Goal: Information Seeking & Learning: Learn about a topic

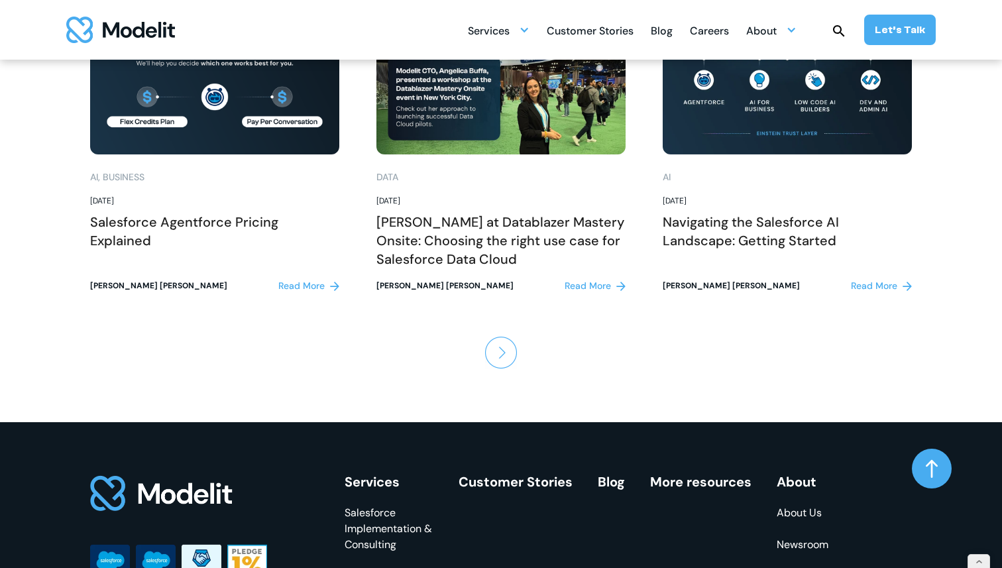
scroll to position [1637, 0]
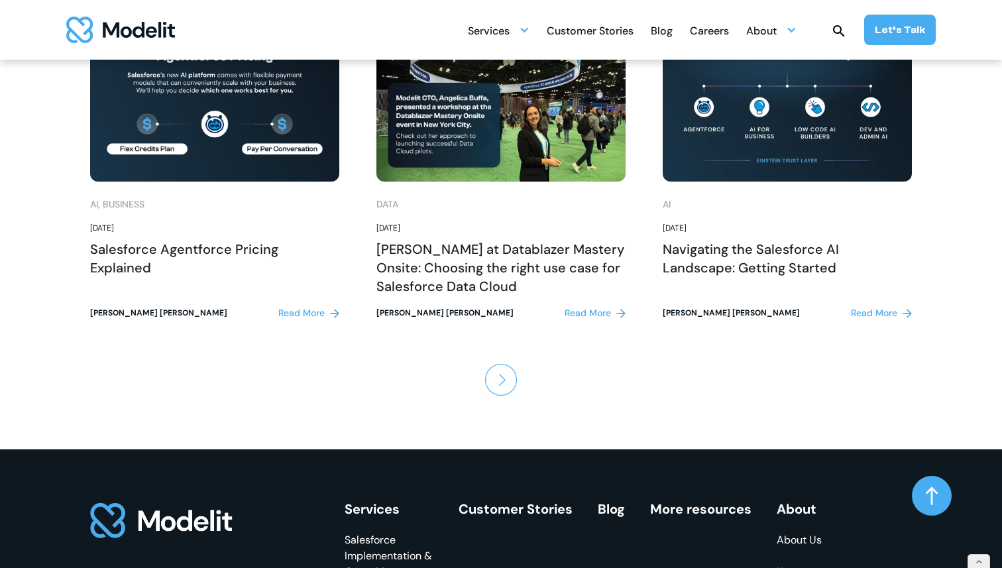
click at [492, 385] on img "Next Page" at bounding box center [501, 380] width 32 height 32
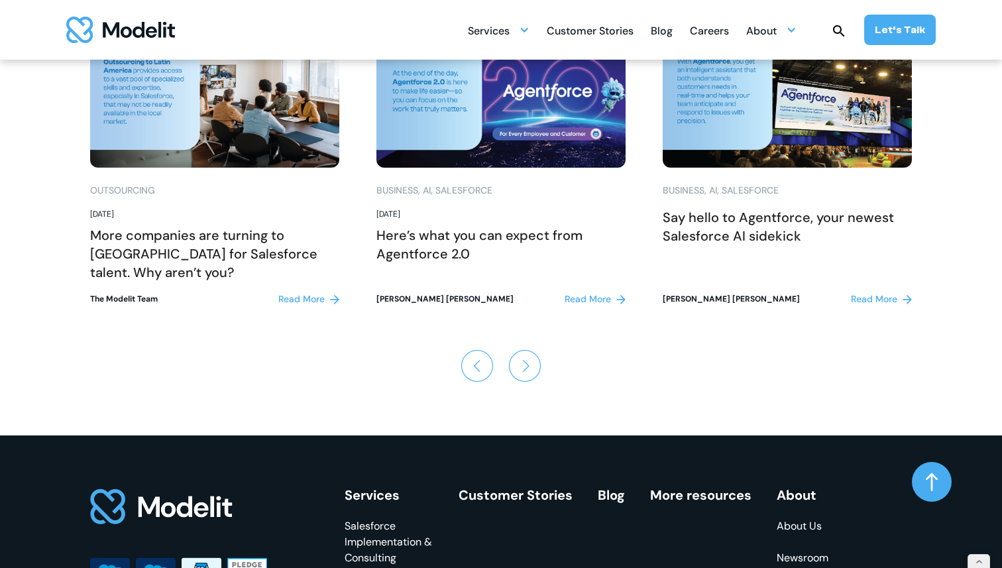
scroll to position [1606, 0]
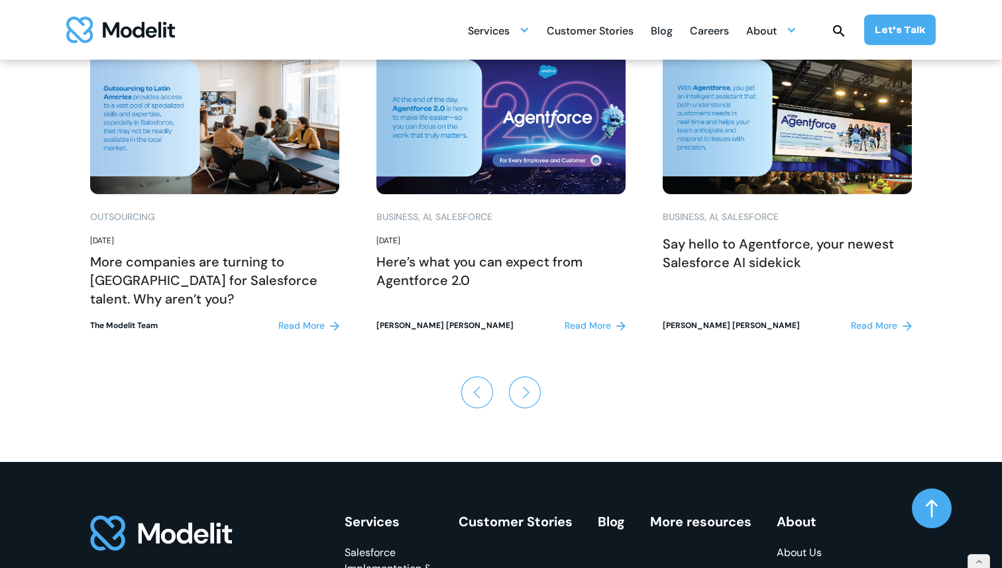
click at [468, 392] on img "Previous Page" at bounding box center [477, 392] width 32 height 32
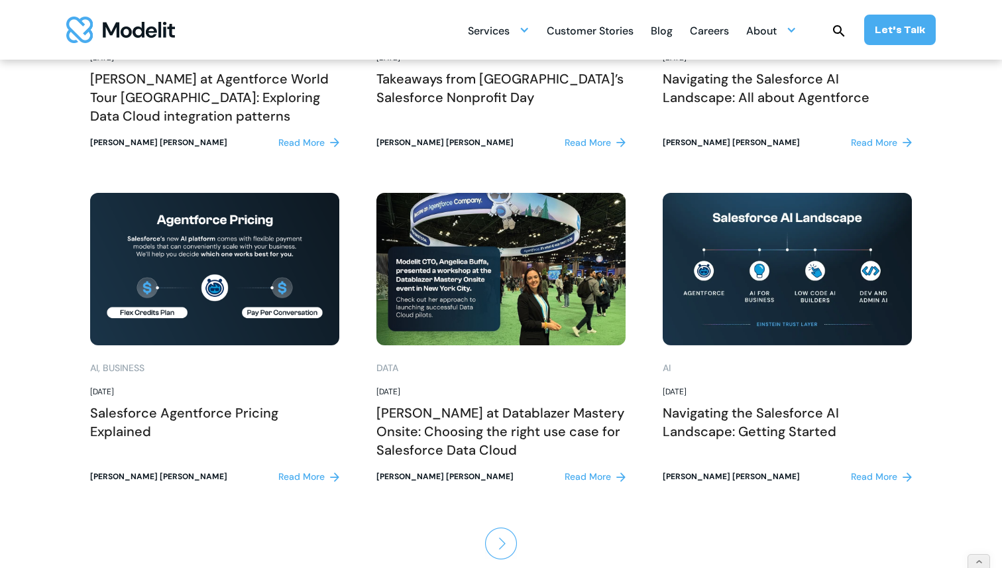
scroll to position [1474, 0]
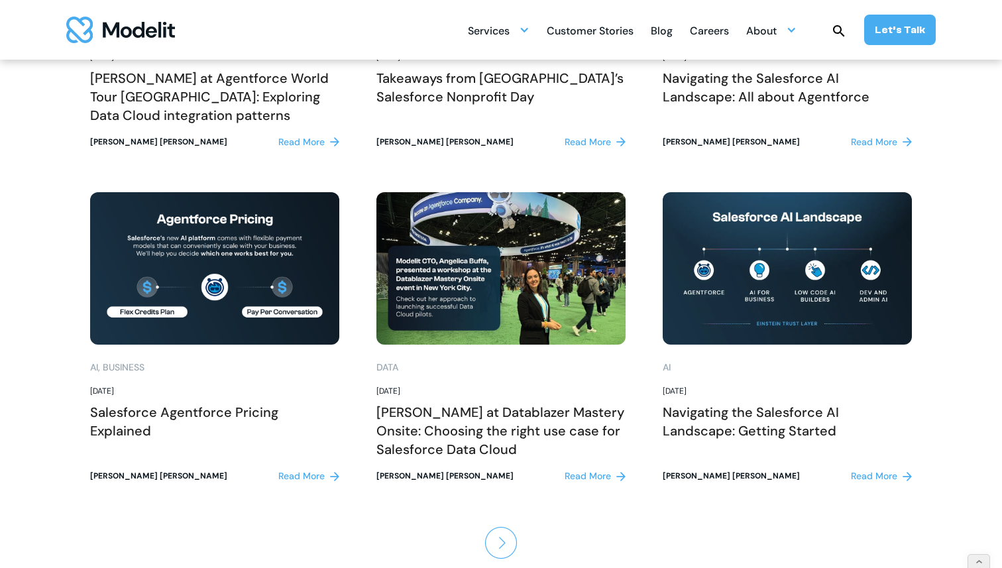
click at [501, 546] on img "Next Page" at bounding box center [501, 543] width 32 height 32
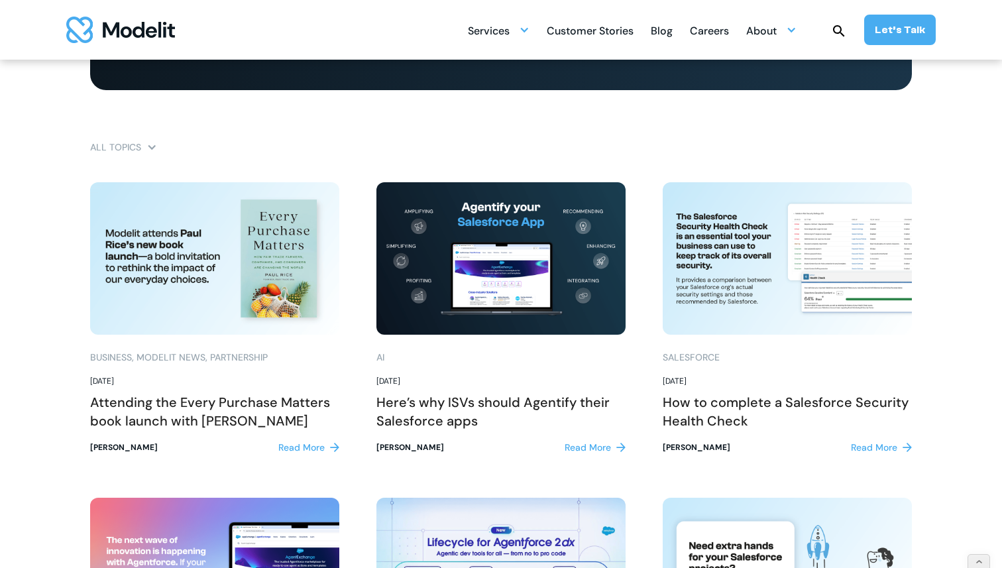
scroll to position [834, 0]
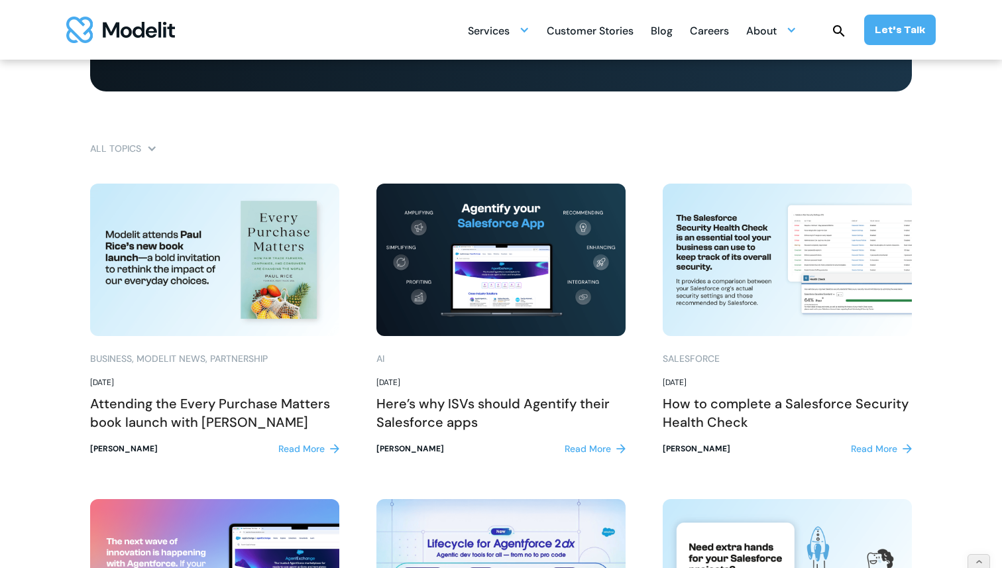
click at [111, 44] on div "Services SERVICES Salesforce implementation & consulting Salesforce AppExchange…" at bounding box center [501, 30] width 1002 height 60
click at [111, 29] on img "home" at bounding box center [120, 30] width 109 height 27
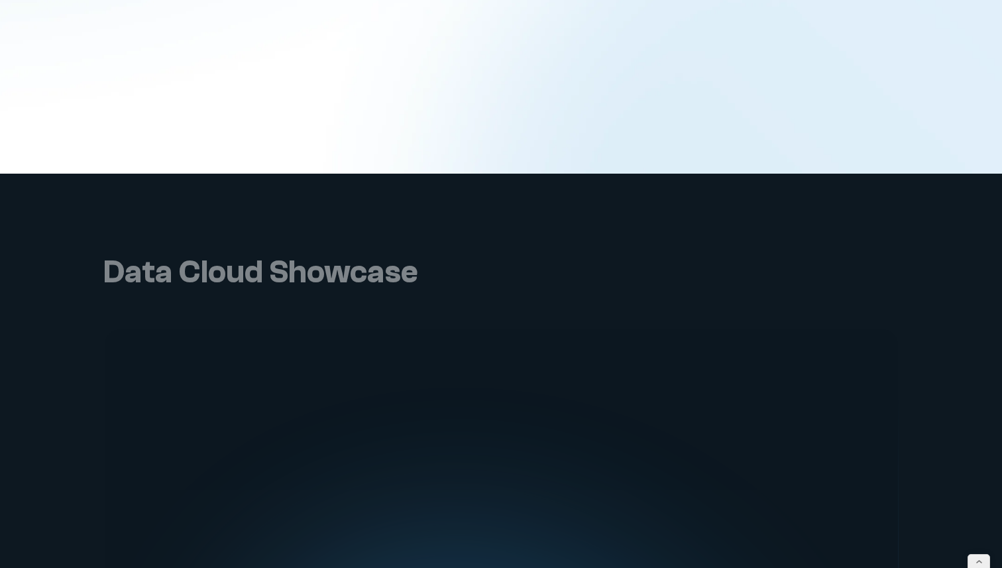
scroll to position [2541, 0]
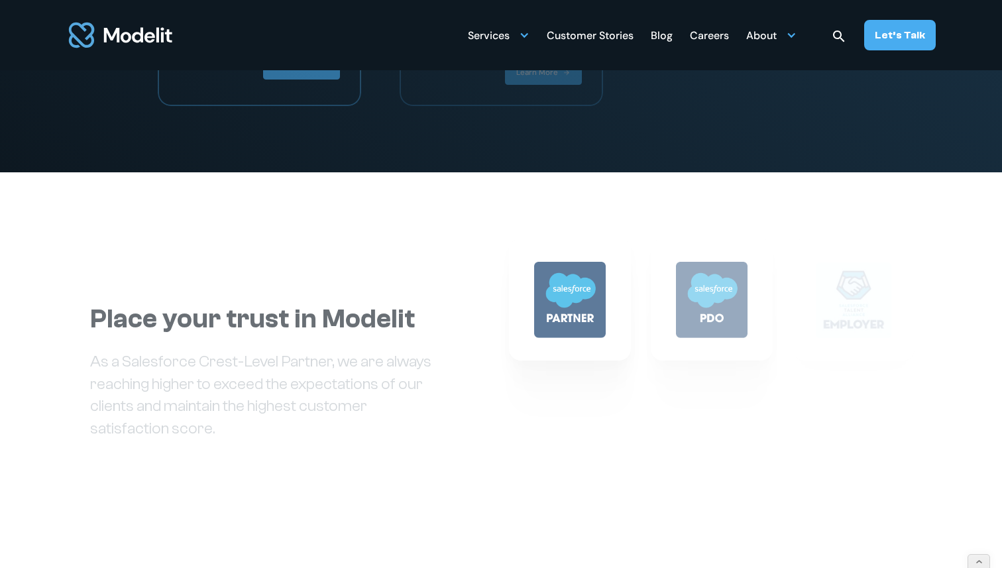
scroll to position [2945, 0]
